Goal: Information Seeking & Learning: Learn about a topic

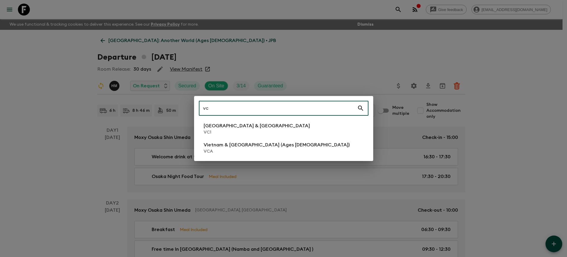
type input "vc"
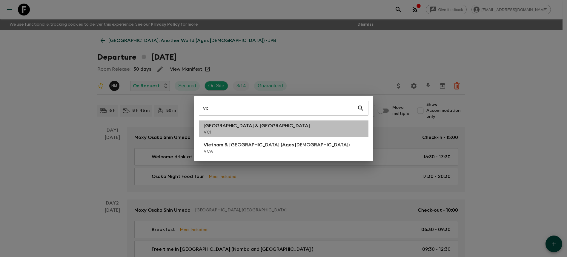
click at [270, 122] on li "Vietnam & Cambodia VC1" at bounding box center [284, 129] width 170 height 17
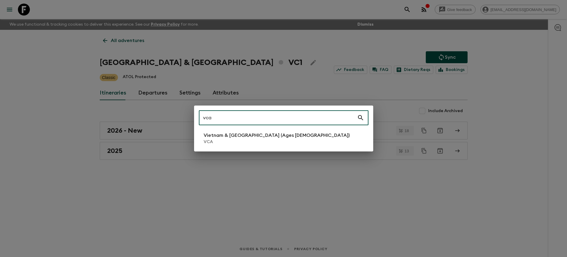
type input "vca"
click at [244, 137] on p "Vietnam & [GEOGRAPHIC_DATA] (Ages [DEMOGRAPHIC_DATA])" at bounding box center [277, 135] width 146 height 7
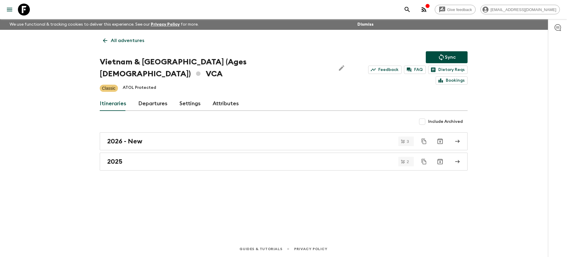
click at [158, 97] on link "Departures" at bounding box center [152, 104] width 29 height 14
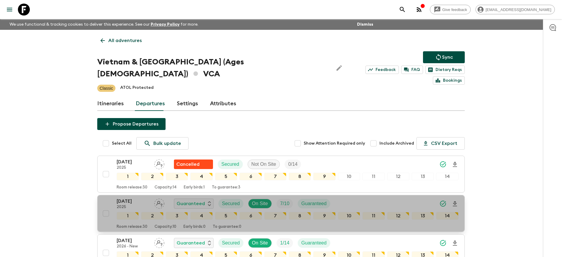
click at [369, 198] on div "[DATE] 2025 Guaranteed Secured On Site 7 / 10 Guaranteed" at bounding box center [288, 204] width 342 height 12
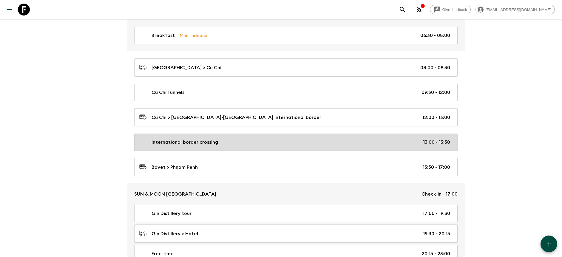
scroll to position [1436, 0]
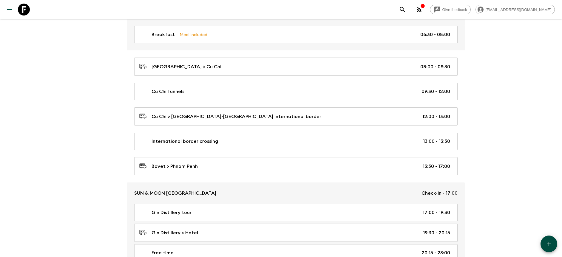
click at [351, 127] on div "SILA Urban Living [GEOGRAPHIC_DATA], [GEOGRAPHIC_DATA] Check-out - 08:00 Breakf…" at bounding box center [296, 136] width 338 height 264
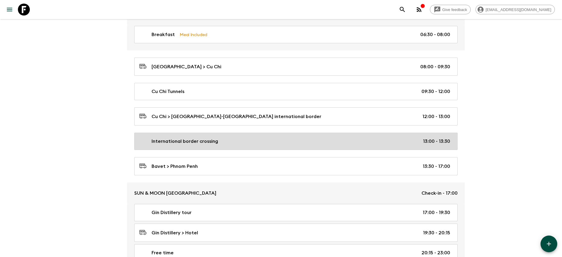
click at [351, 133] on link "International border crossing 13:00 - 13:30" at bounding box center [296, 141] width 324 height 17
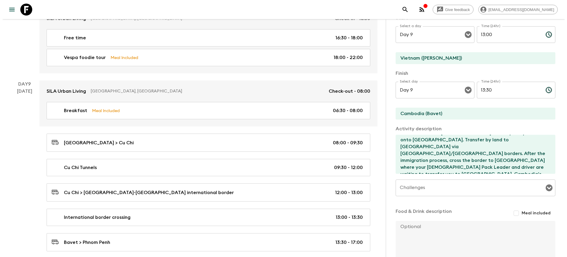
scroll to position [5, 0]
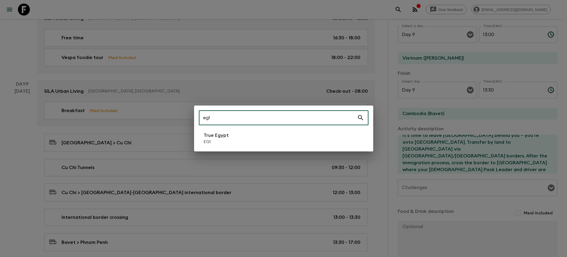
type input "eg1"
click at [249, 139] on li "True Egypt EG1" at bounding box center [284, 138] width 170 height 17
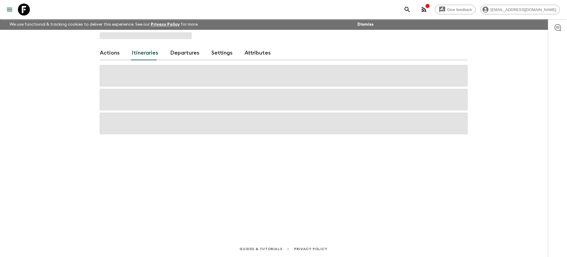
click at [184, 60] on link "Departures" at bounding box center [184, 53] width 29 height 14
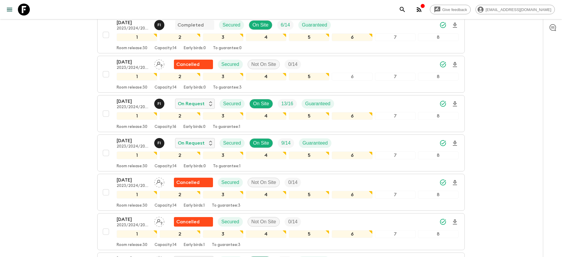
scroll to position [365, 0]
click at [456, 103] on icon "Download Onboarding" at bounding box center [455, 103] width 4 height 5
